Goal: Task Accomplishment & Management: Manage account settings

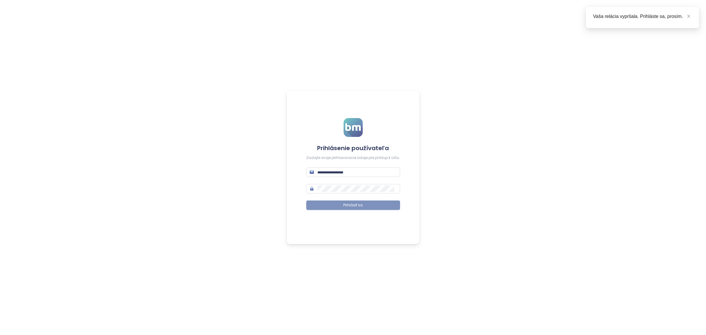
type input "**********"
click at [332, 202] on button "Prihlásiť sa" at bounding box center [353, 204] width 94 height 9
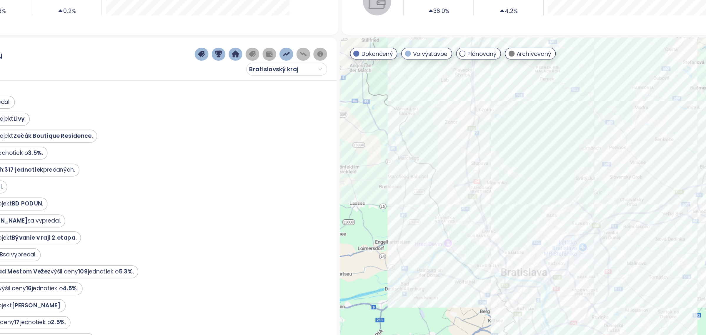
drag, startPoint x: 530, startPoint y: 259, endPoint x: 497, endPoint y: 213, distance: 56.4
click at [497, 213] on div at bounding box center [542, 211] width 319 height 239
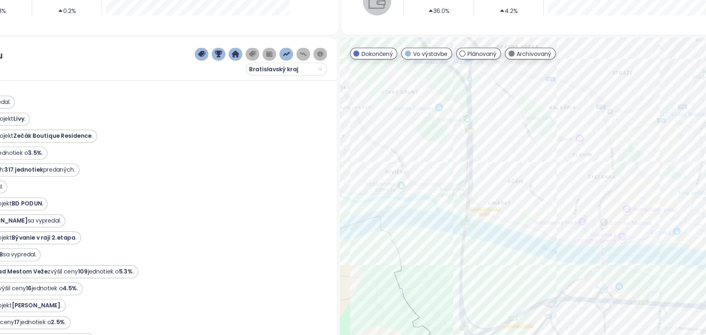
drag, startPoint x: 539, startPoint y: 255, endPoint x: 477, endPoint y: 235, distance: 65.2
click at [477, 235] on div at bounding box center [542, 211] width 319 height 239
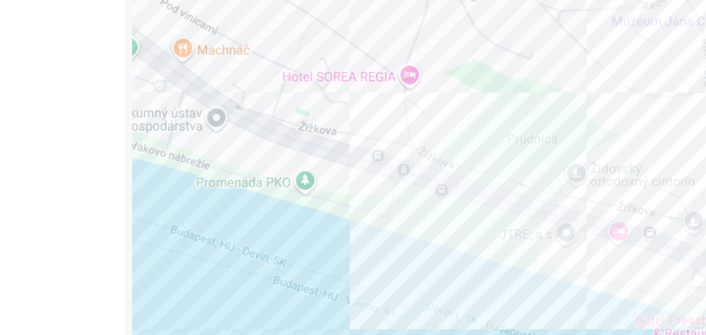
drag, startPoint x: 506, startPoint y: 239, endPoint x: 486, endPoint y: 217, distance: 30.2
click at [486, 217] on div at bounding box center [542, 211] width 319 height 239
